Goal: Ask a question

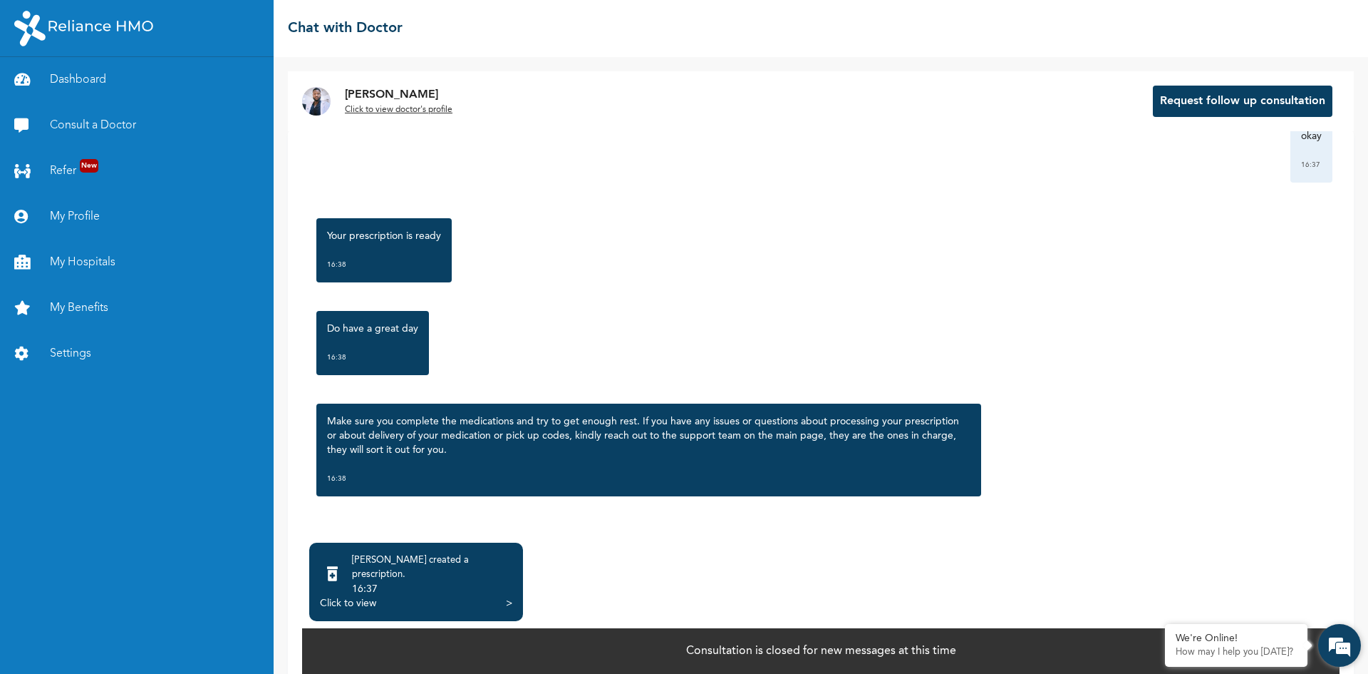
click at [1329, 638] on em at bounding box center [1340, 645] width 38 height 38
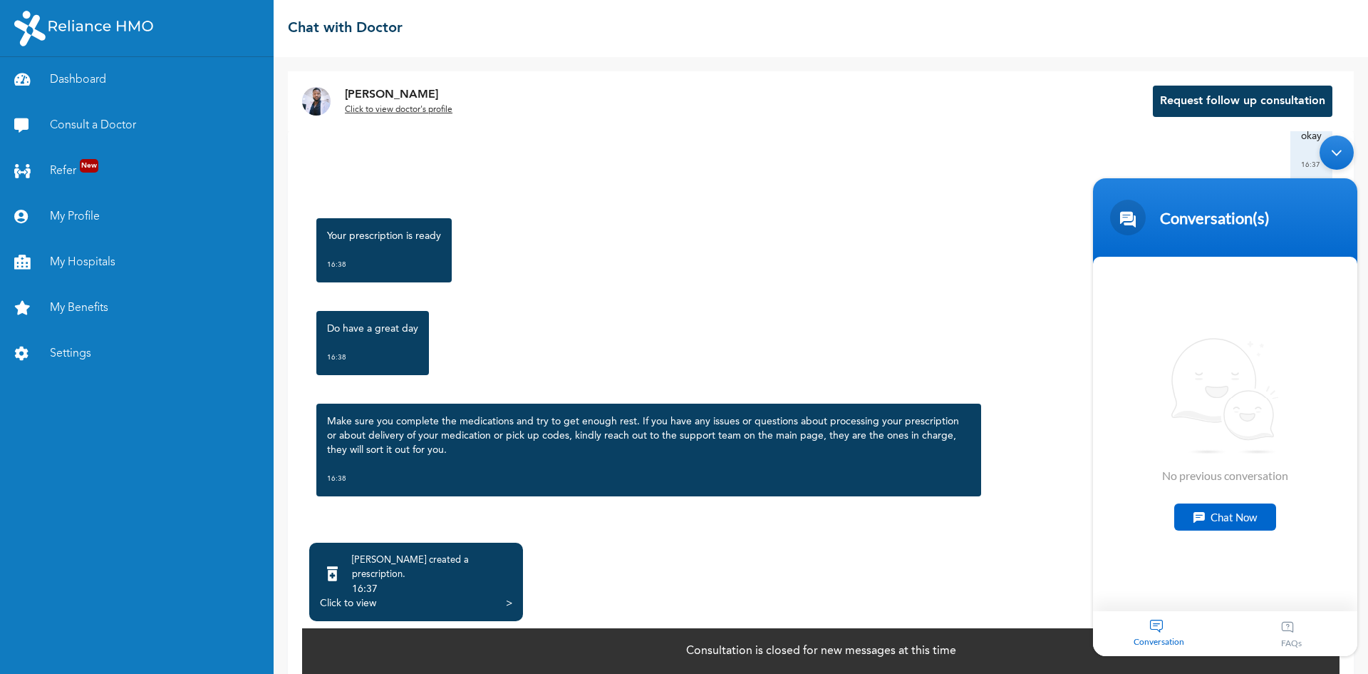
click at [1247, 512] on div "Chat Now" at bounding box center [1226, 516] width 102 height 27
click at [1172, 573] on textarea "Type your message and hit 'Enter'" at bounding box center [1225, 586] width 264 height 50
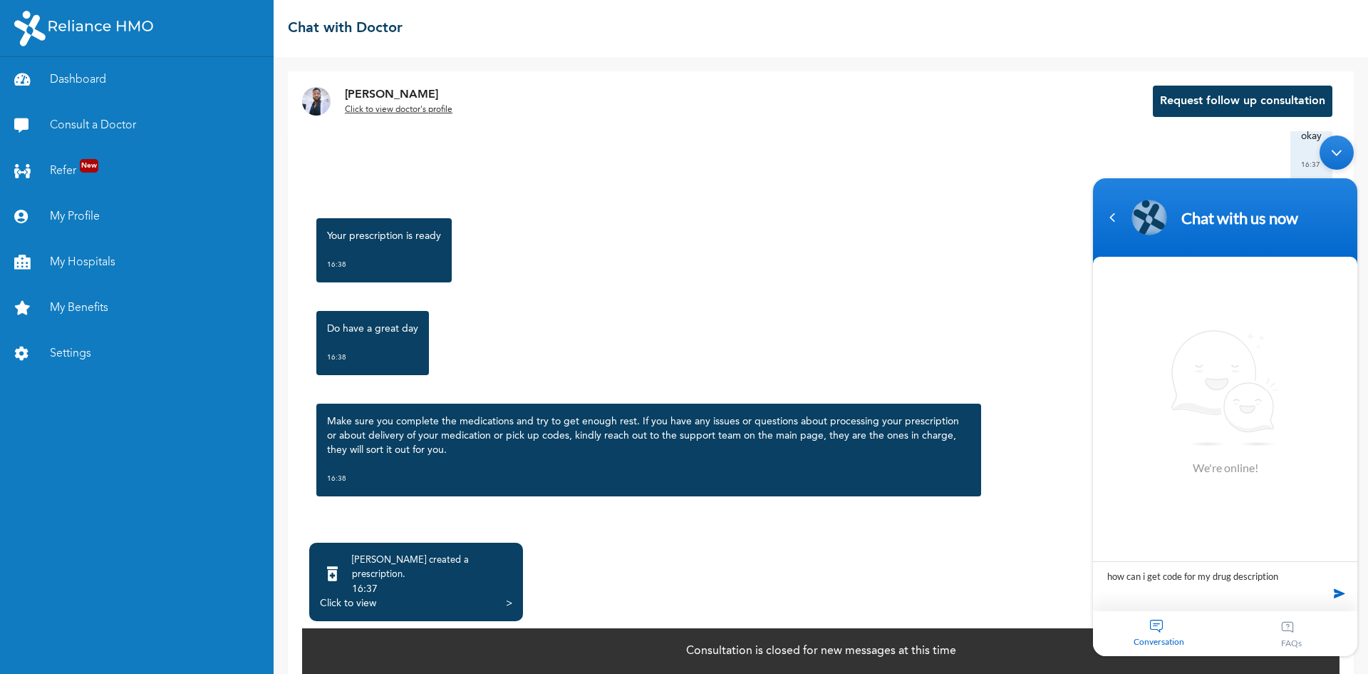
type textarea "how can i get code for my drug description"
click at [1336, 595] on span at bounding box center [1339, 592] width 21 height 21
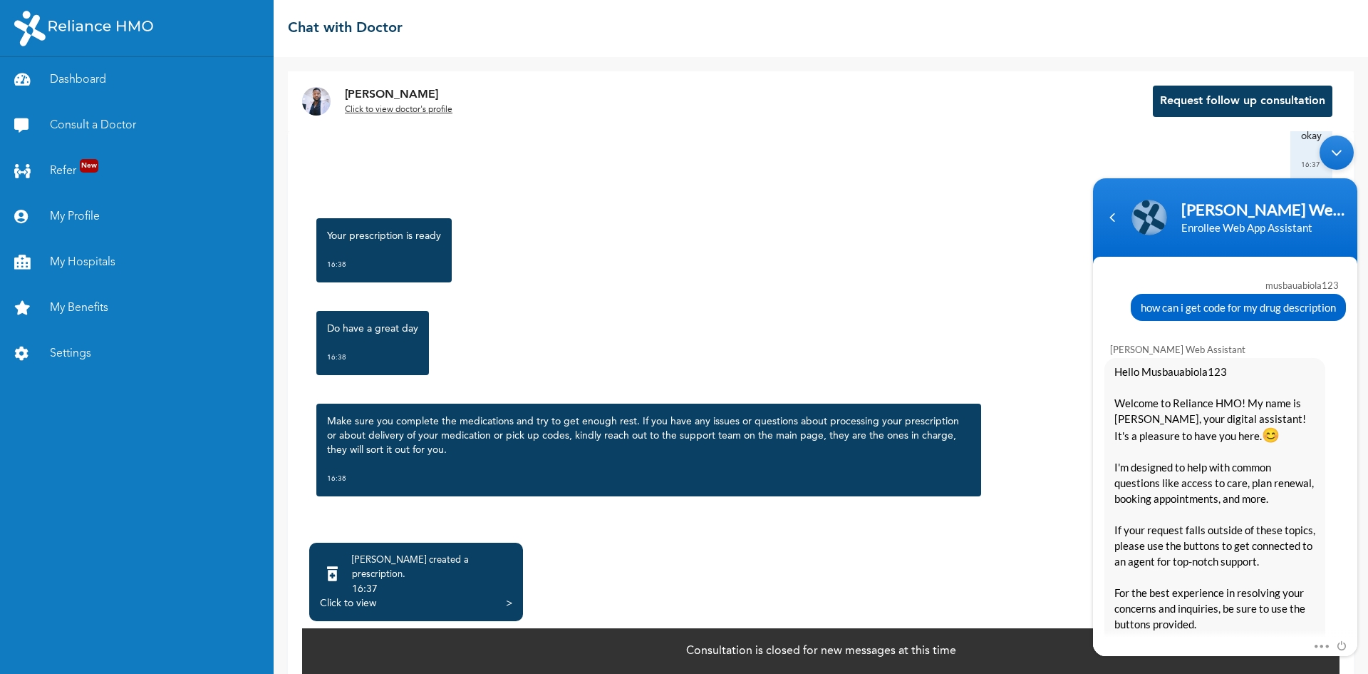
scroll to position [274, 0]
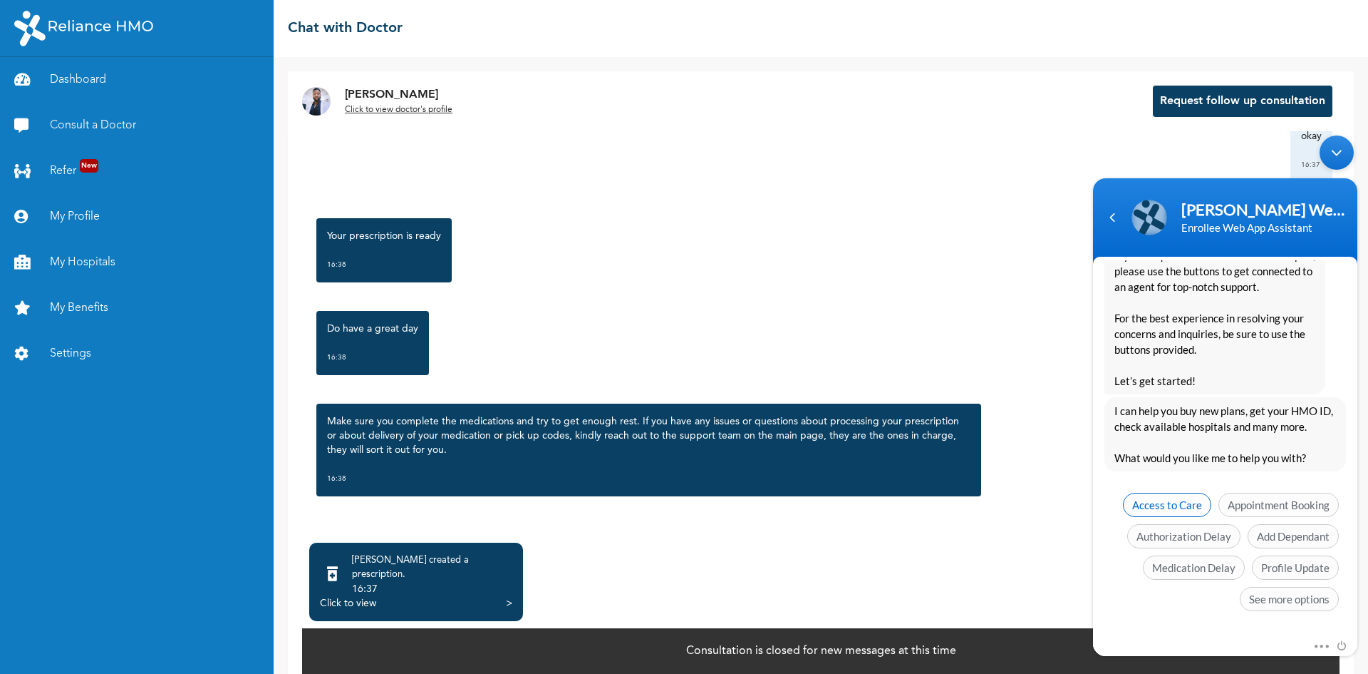
click at [1158, 498] on span "Access to Care" at bounding box center [1167, 505] width 88 height 24
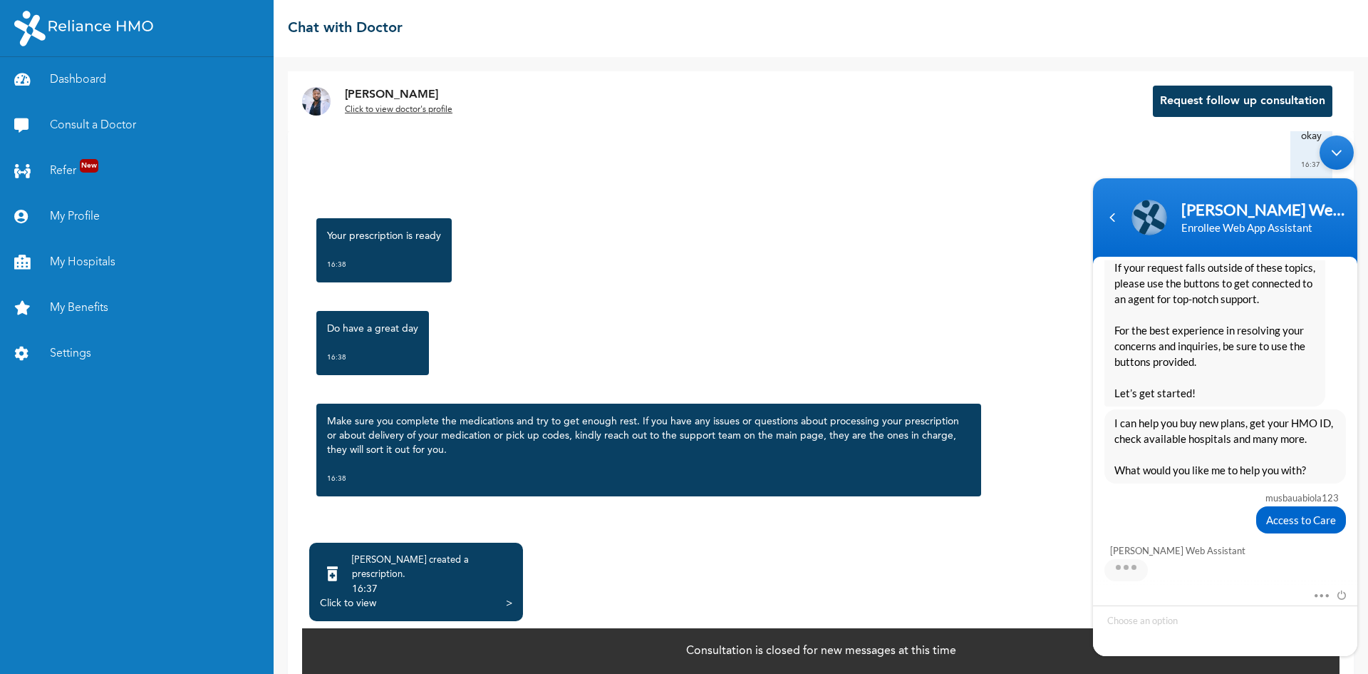
scroll to position [317, 0]
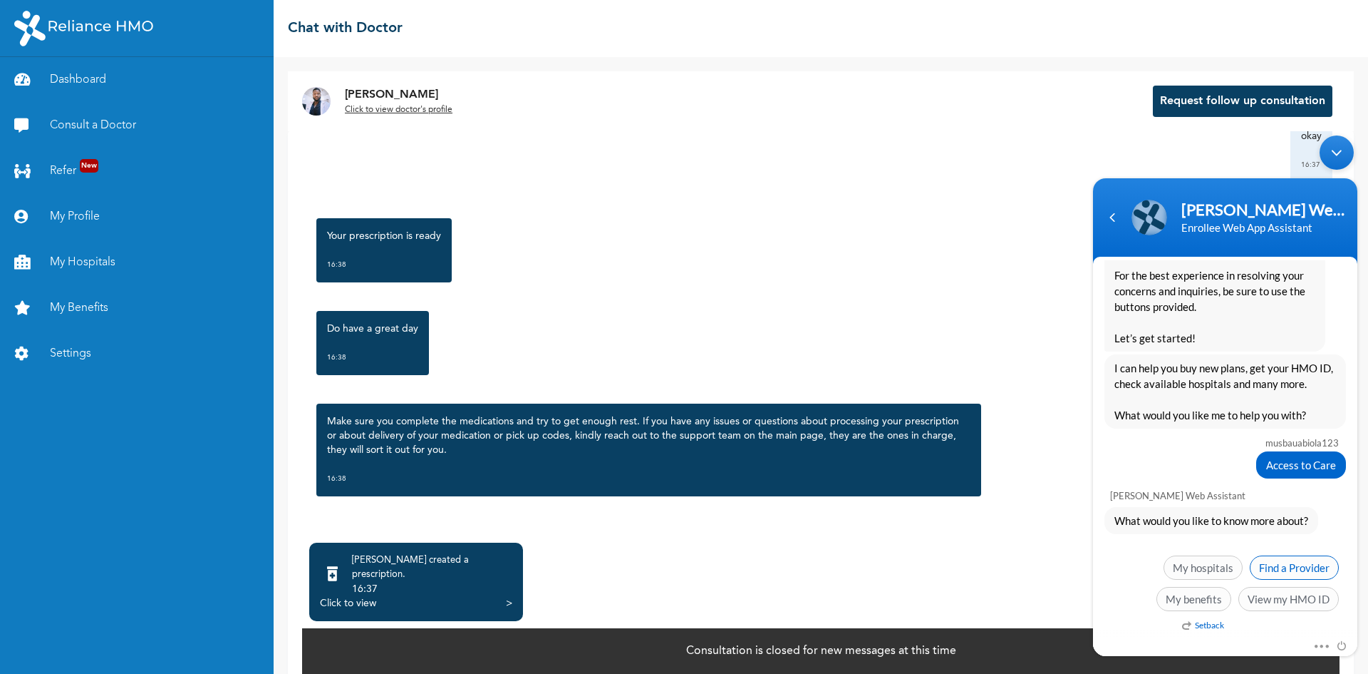
click at [1273, 564] on span "Find a Provider" at bounding box center [1294, 567] width 89 height 24
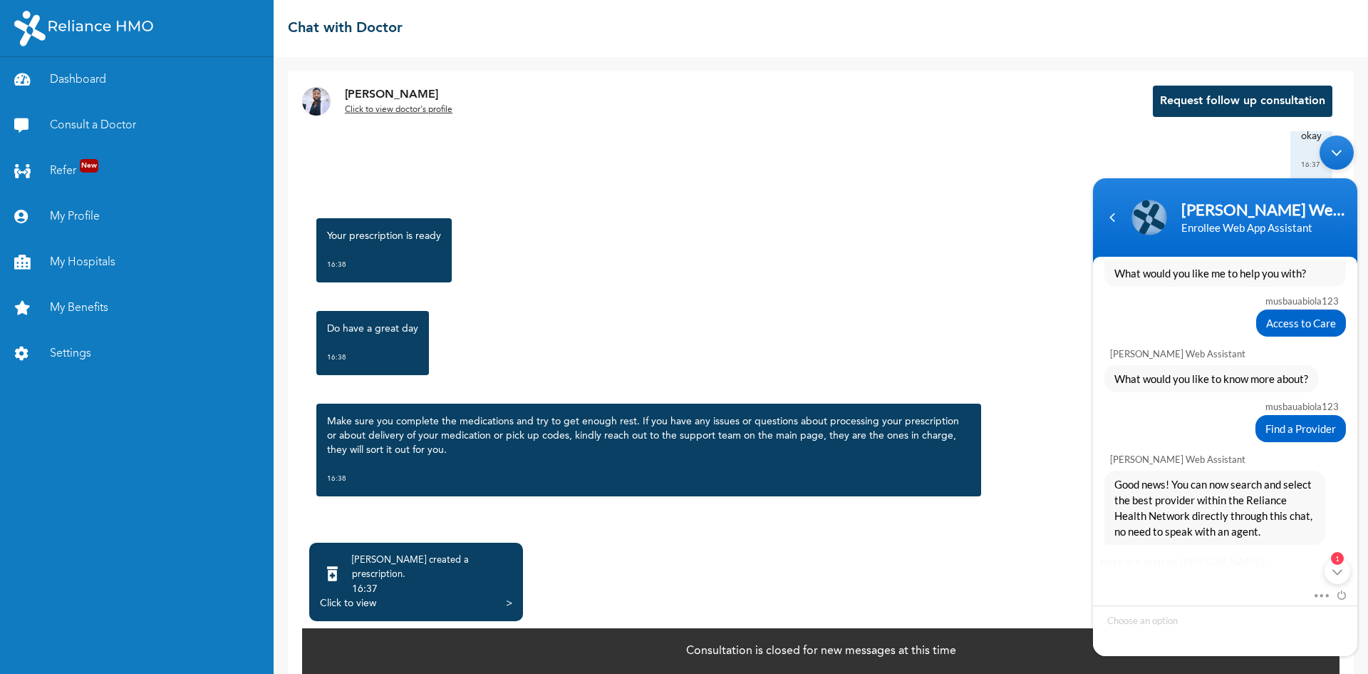
scroll to position [890, 0]
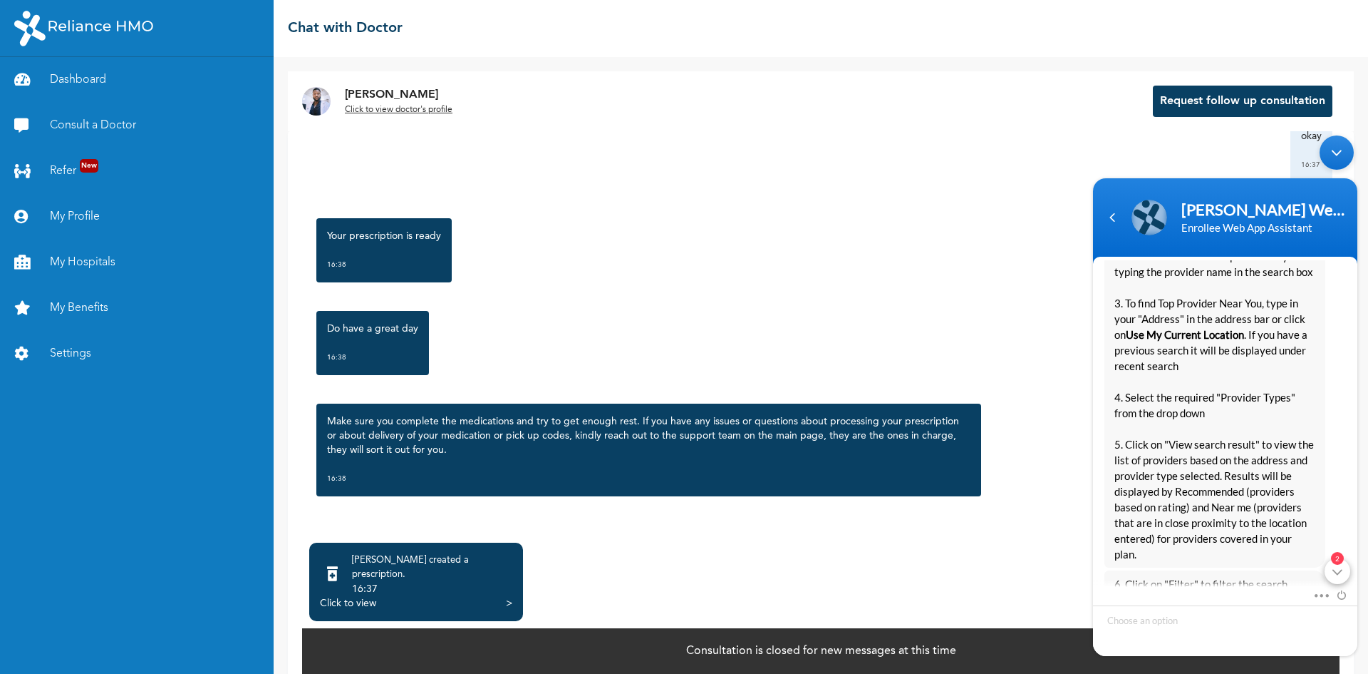
click at [1341, 565] on div "2" at bounding box center [1338, 571] width 26 height 26
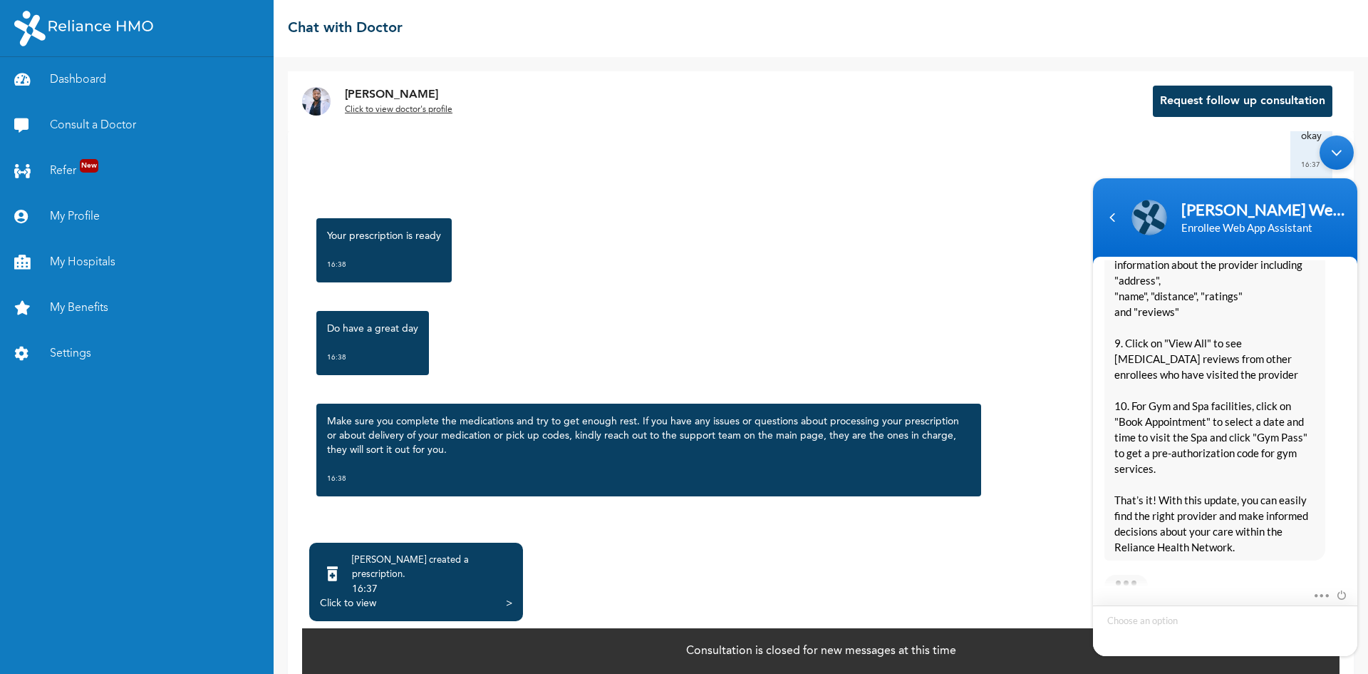
scroll to position [1457, 0]
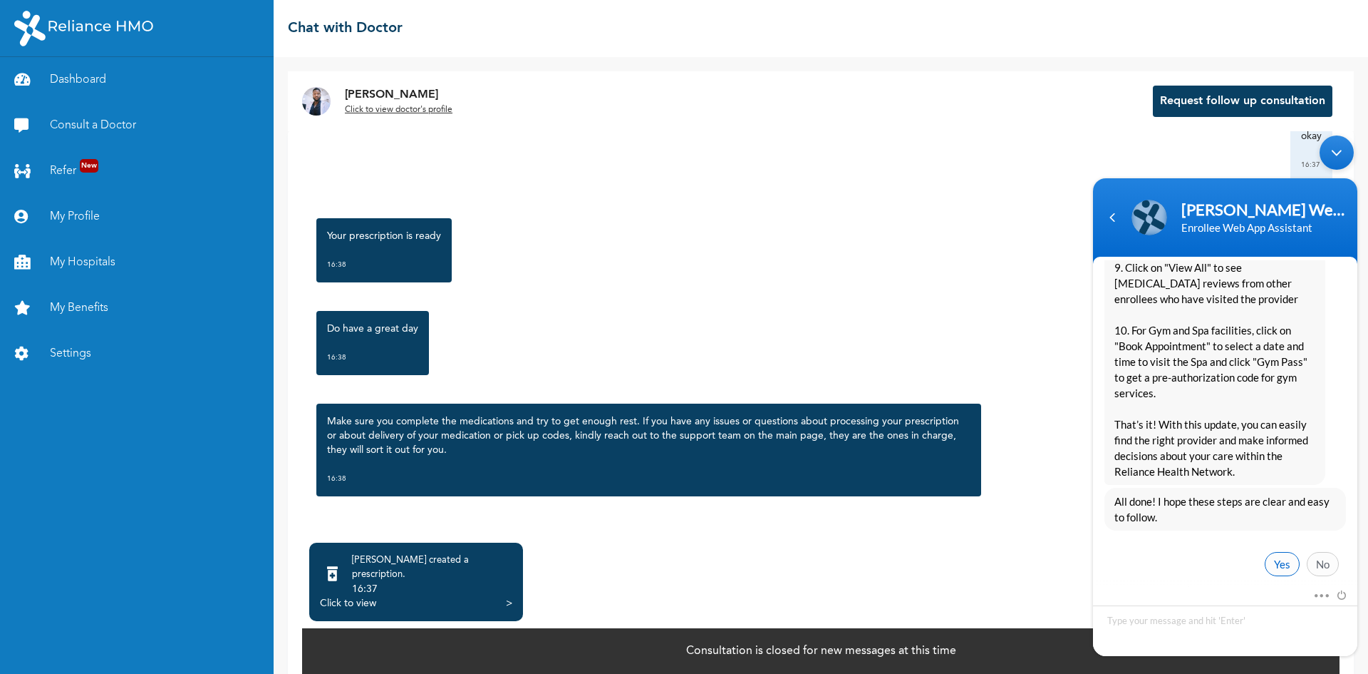
click at [1274, 554] on span "Yes" at bounding box center [1282, 564] width 35 height 24
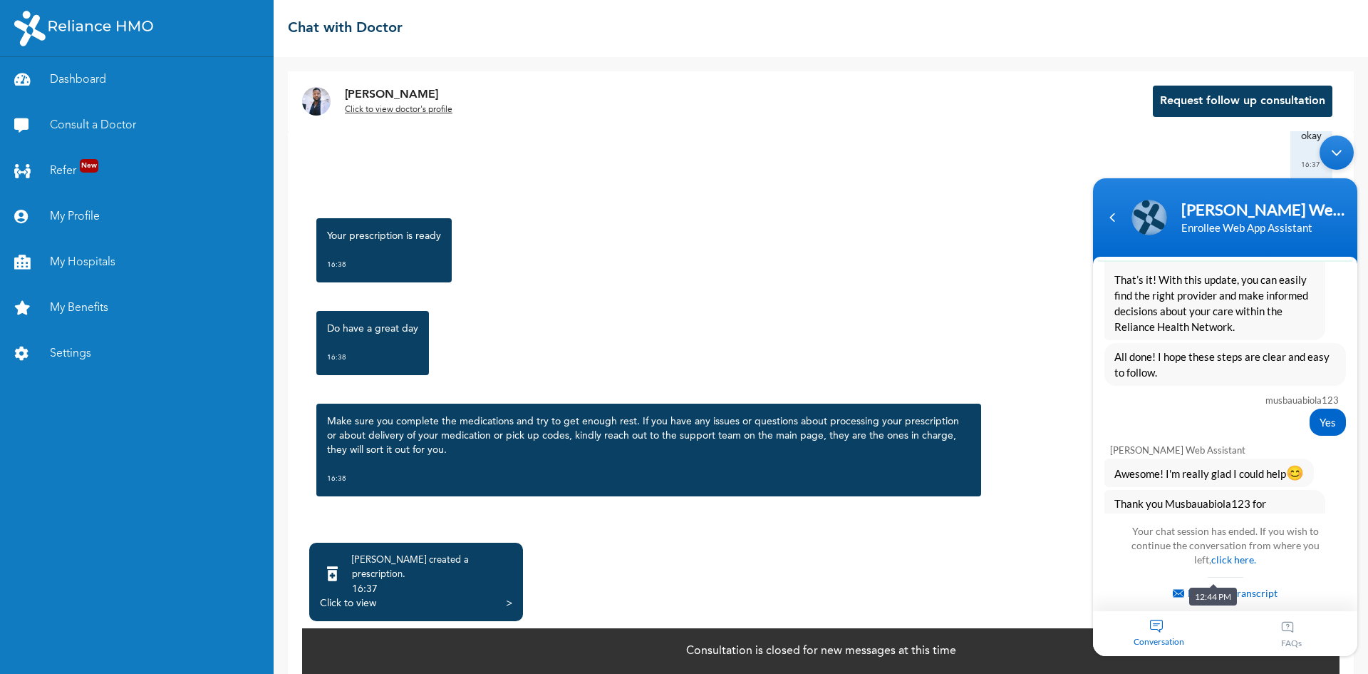
scroll to position [1785, 0]
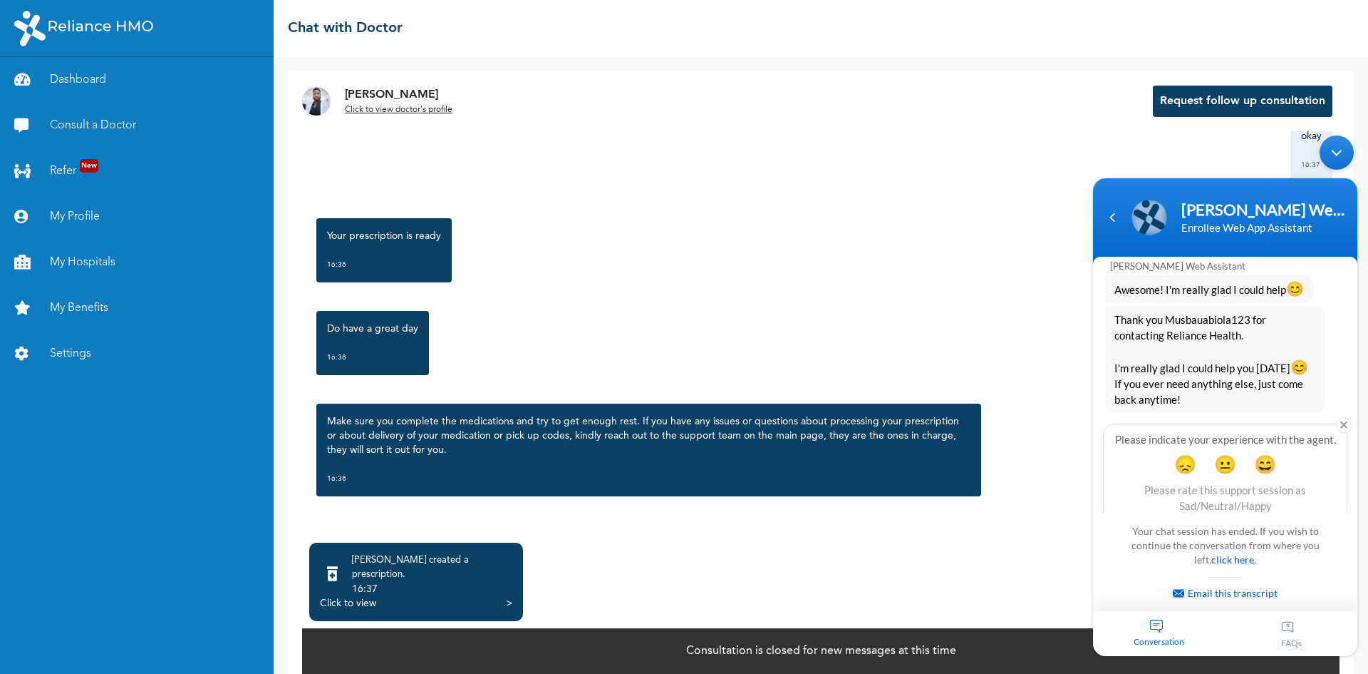
click at [1333, 148] on div "Minimize live chat window" at bounding box center [1337, 152] width 34 height 34
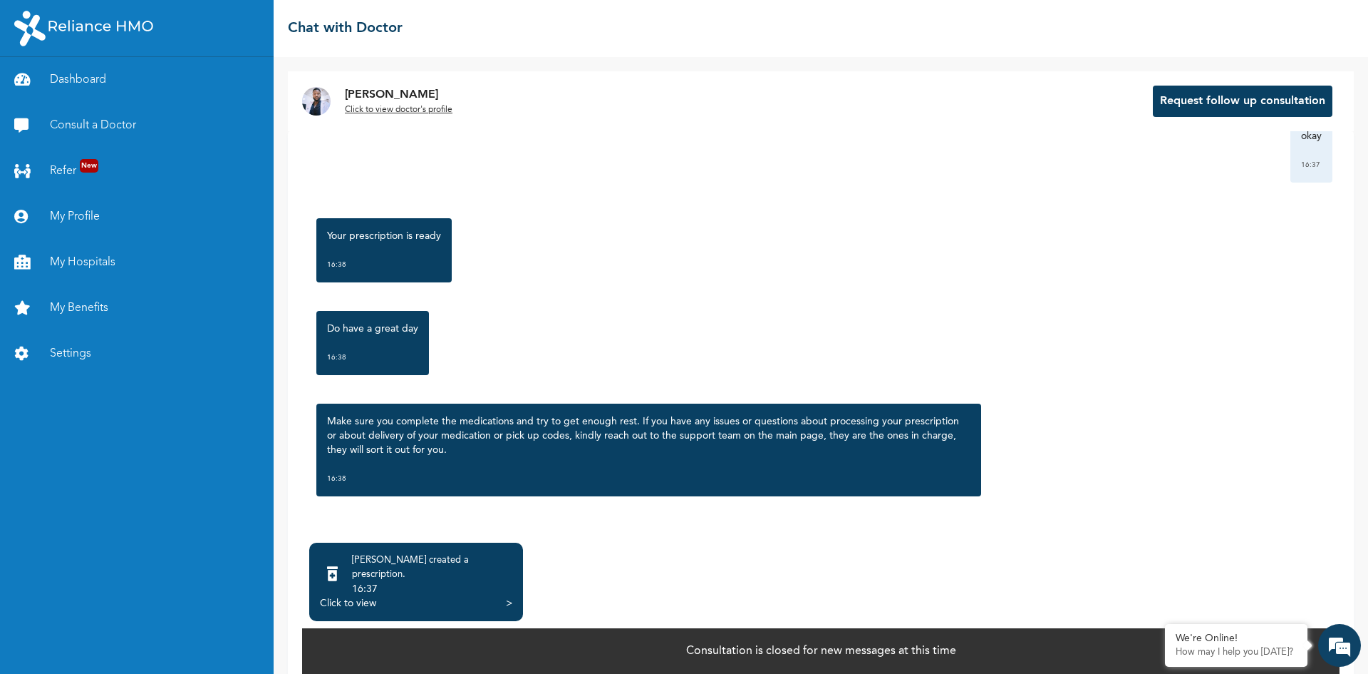
click at [331, 596] on div "Click to view" at bounding box center [348, 603] width 56 height 14
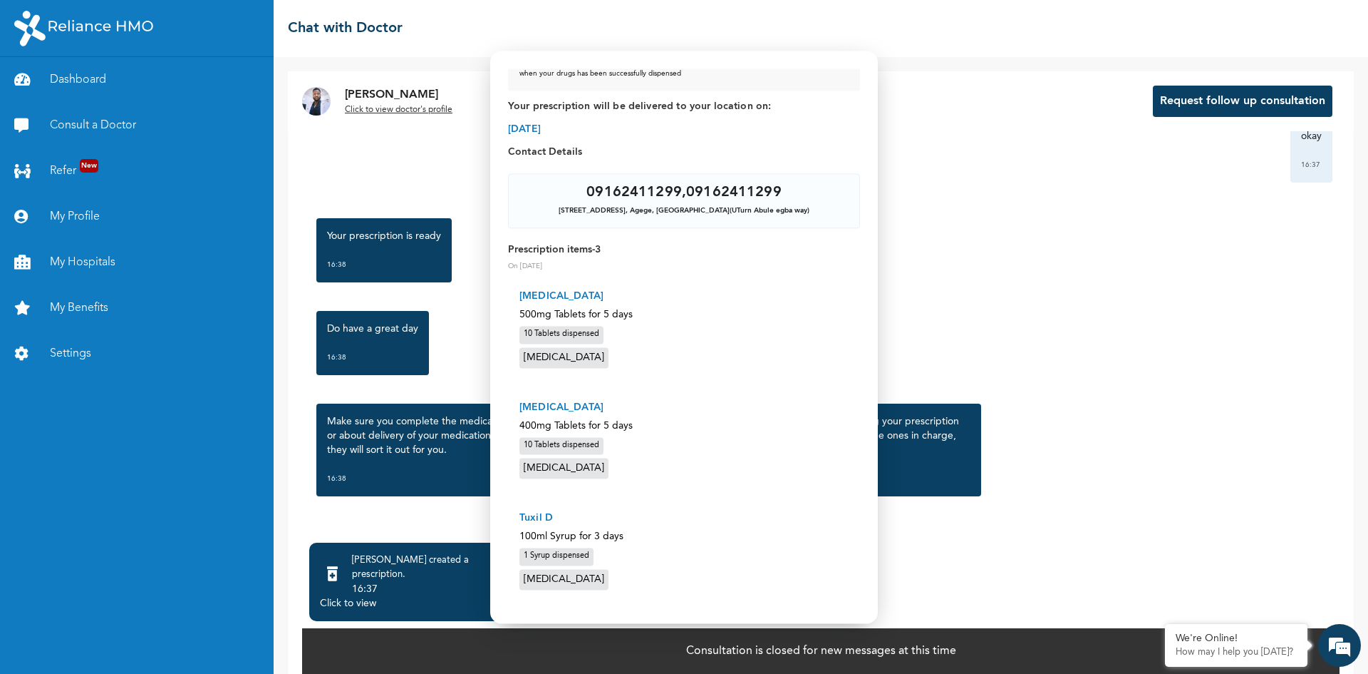
scroll to position [78, 0]
